Goal: Transaction & Acquisition: Subscribe to service/newsletter

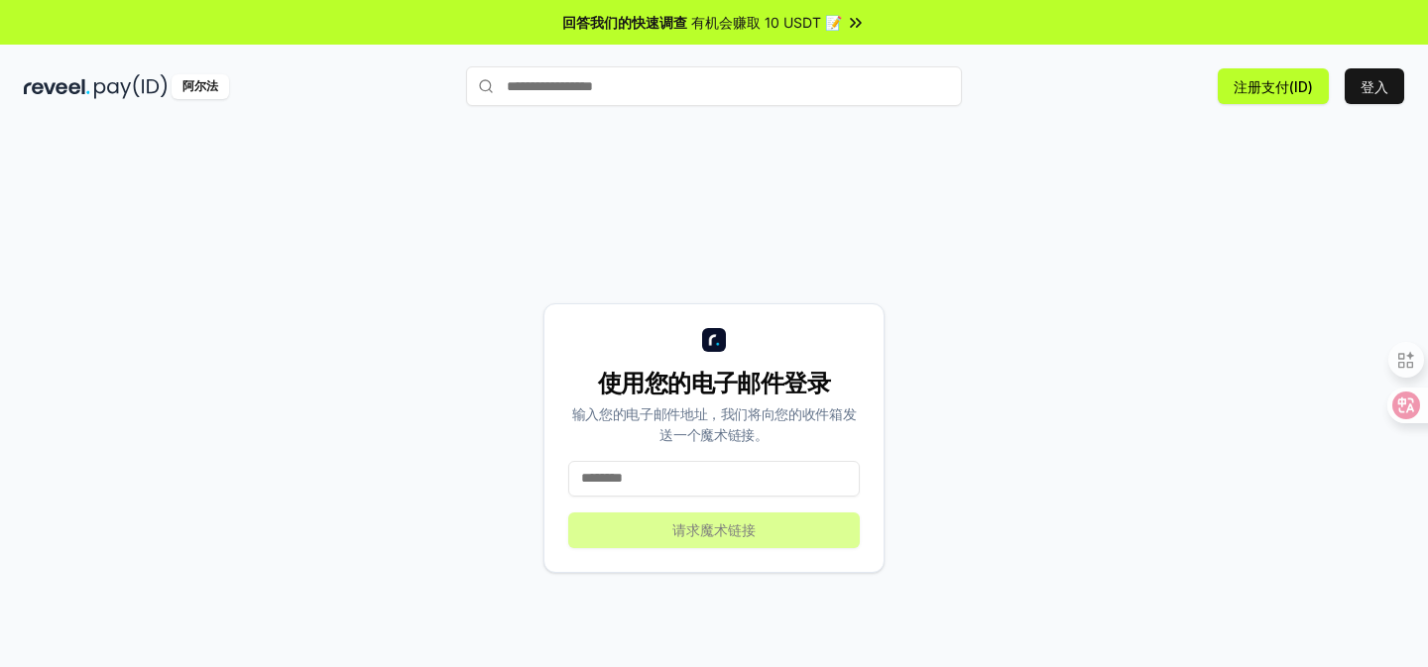
click at [759, 485] on input at bounding box center [714, 479] width 292 height 36
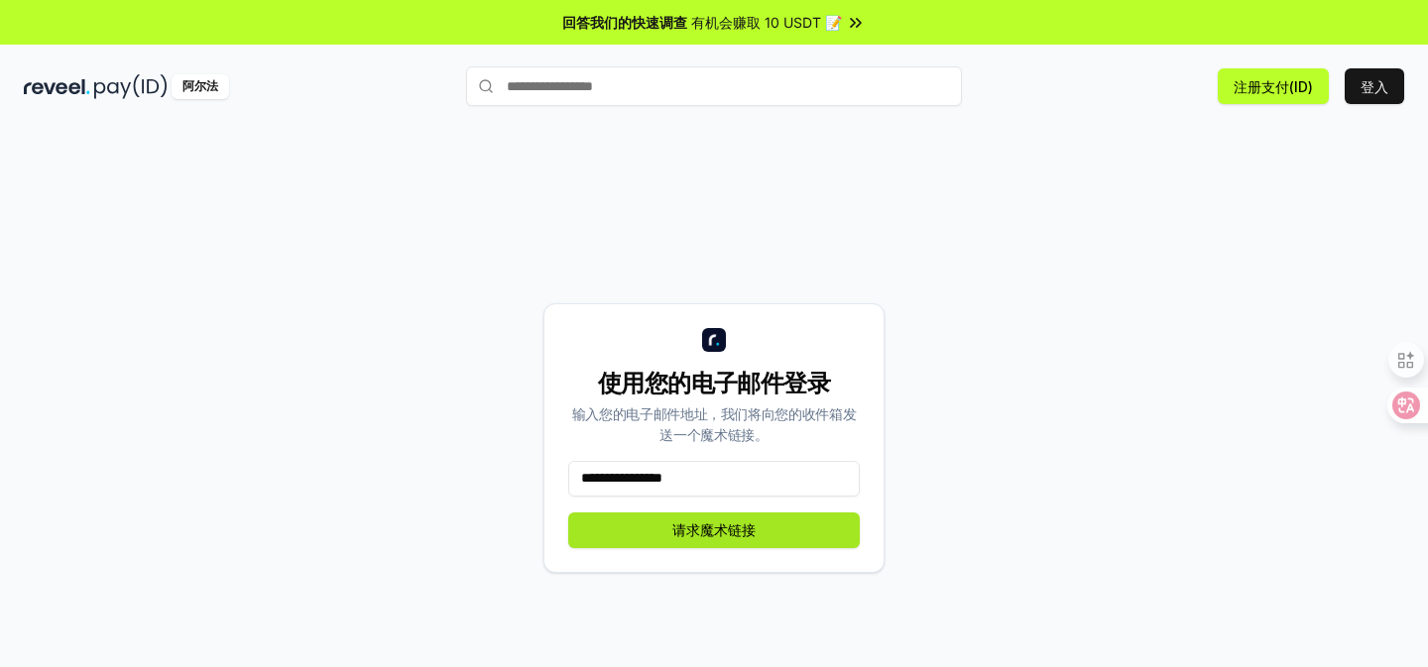
type input "**********"
click at [724, 539] on font "请求魔术链接" at bounding box center [713, 530] width 83 height 21
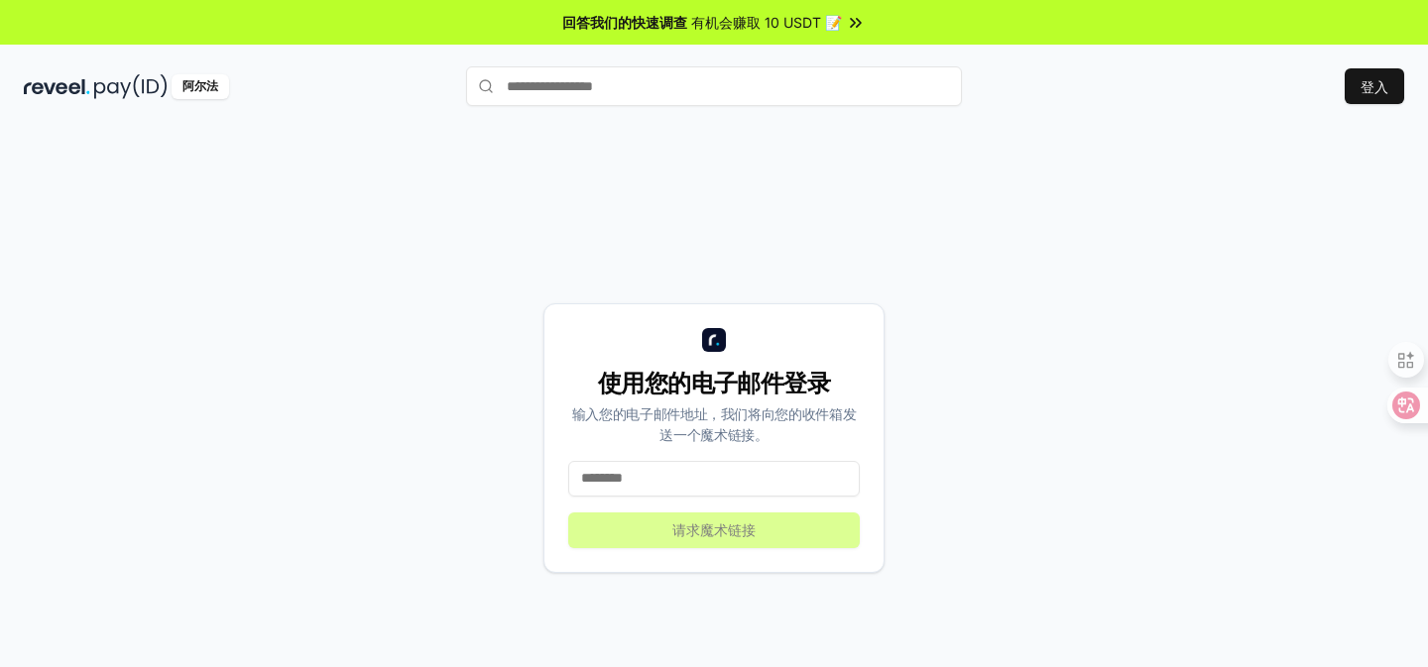
click at [1341, 96] on div "登入" at bounding box center [1183, 86] width 442 height 36
click at [1358, 82] on button "登入" at bounding box center [1374, 86] width 59 height 36
click at [1326, 87] on button "注册支付(ID)" at bounding box center [1273, 86] width 111 height 36
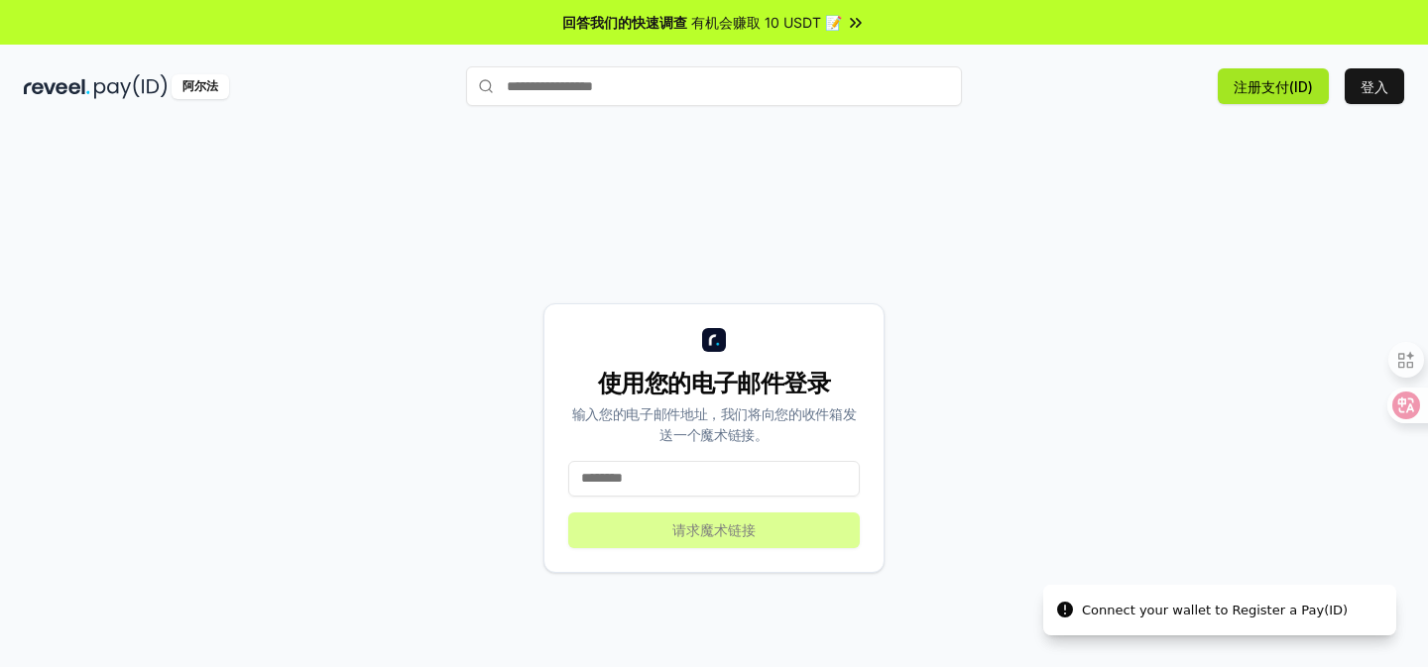
click at [1301, 101] on button "注册支付(ID)" at bounding box center [1273, 86] width 111 height 36
click at [1300, 102] on button "注册支付(ID)" at bounding box center [1273, 86] width 111 height 36
click at [78, 106] on div "阿尔法 注册支付(ID) Connect your wallet to Register a Pay(ID) Connect your wallet to R…" at bounding box center [714, 86] width 1428 height 52
